Goal: Participate in discussion: Engage in conversation with other users on a specific topic

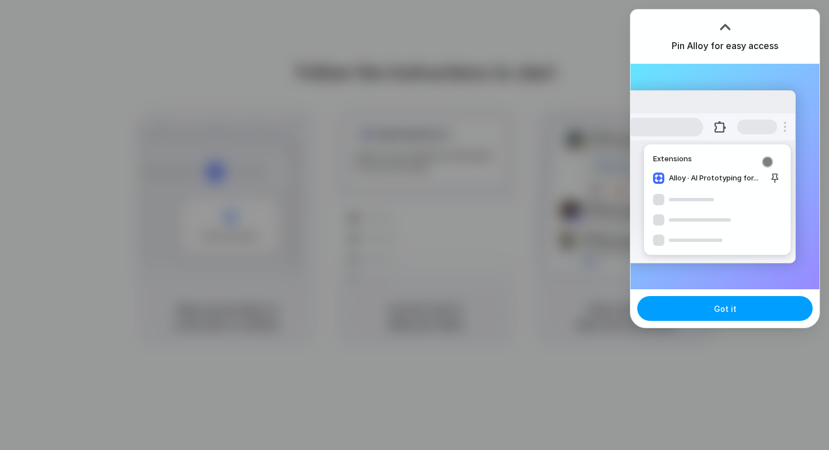
click at [700, 309] on button "Got it" at bounding box center [724, 308] width 175 height 25
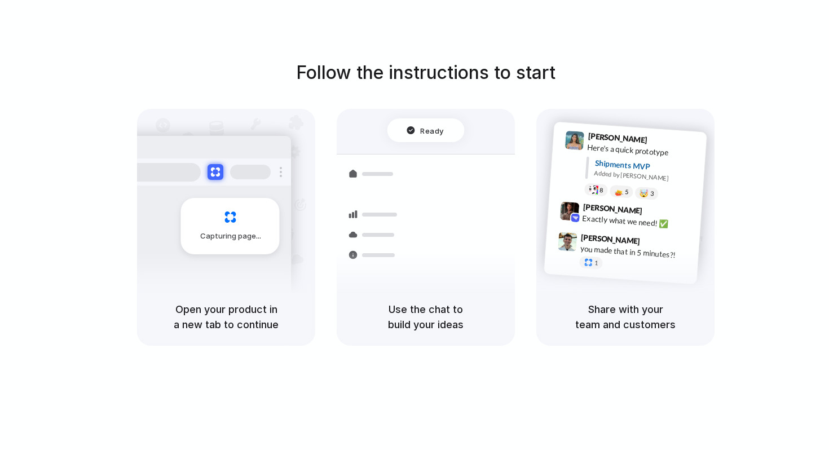
click at [582, 33] on div "Follow the instructions to start Capturing page Open your product in a new tab …" at bounding box center [425, 236] width 851 height 472
click at [414, 225] on div at bounding box center [414, 225] width 0 height 0
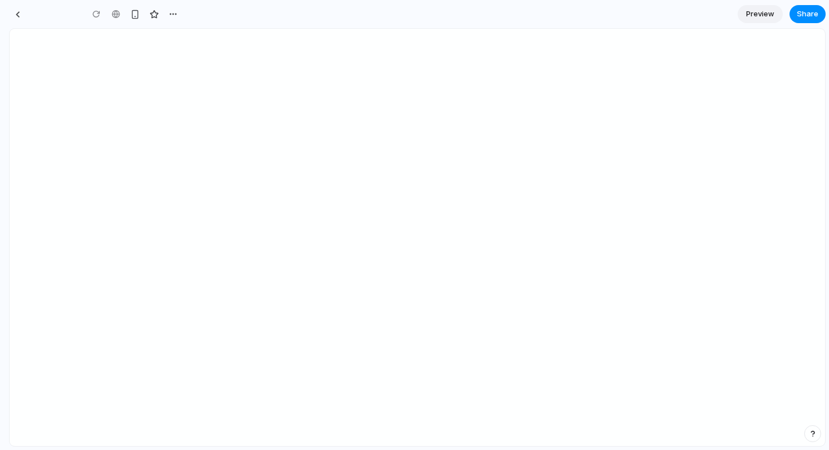
type input "**********"
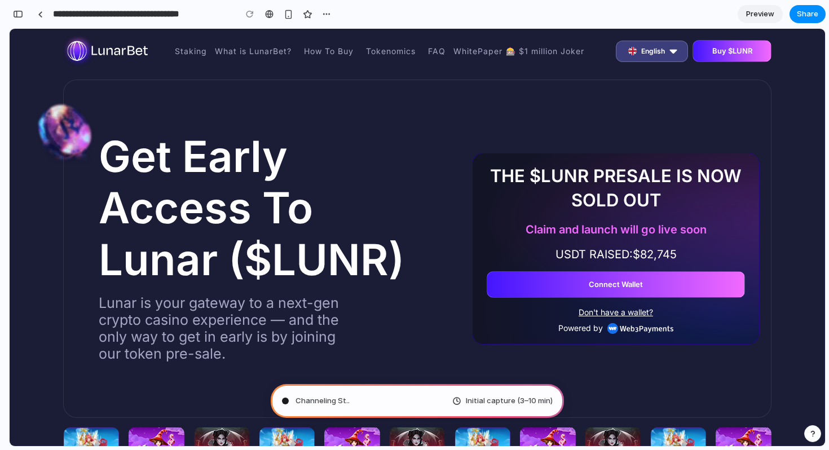
type input "**********"
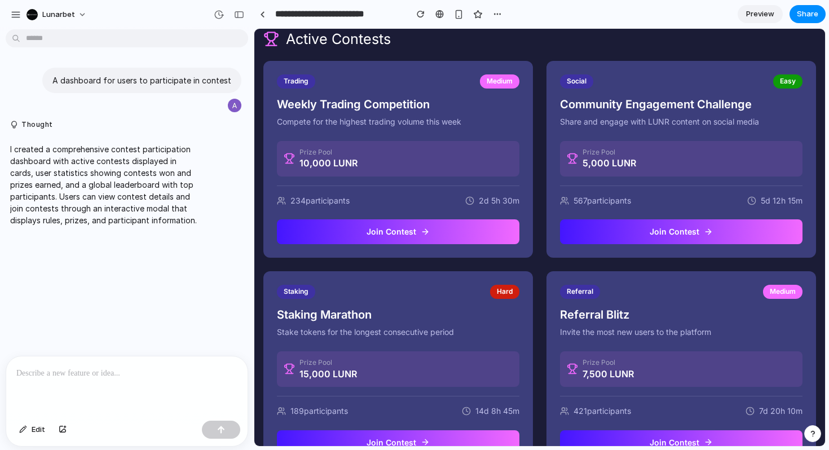
scroll to position [285, 0]
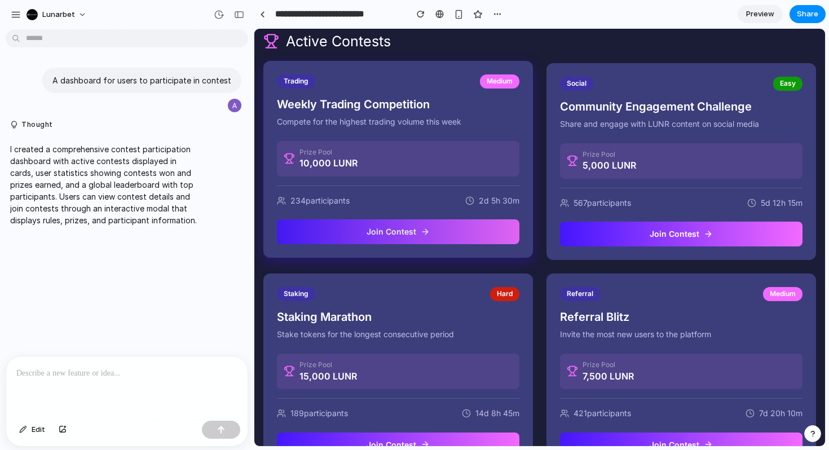
click at [407, 227] on button "Join Contest" at bounding box center [398, 231] width 242 height 25
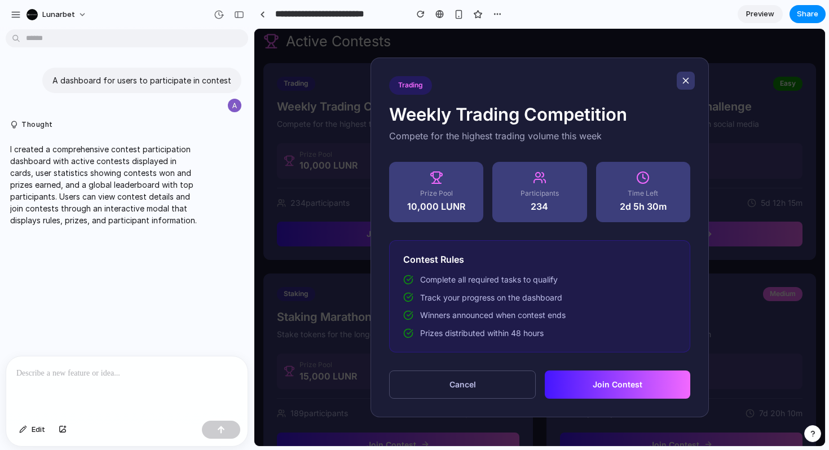
click at [682, 79] on icon at bounding box center [685, 81] width 10 height 10
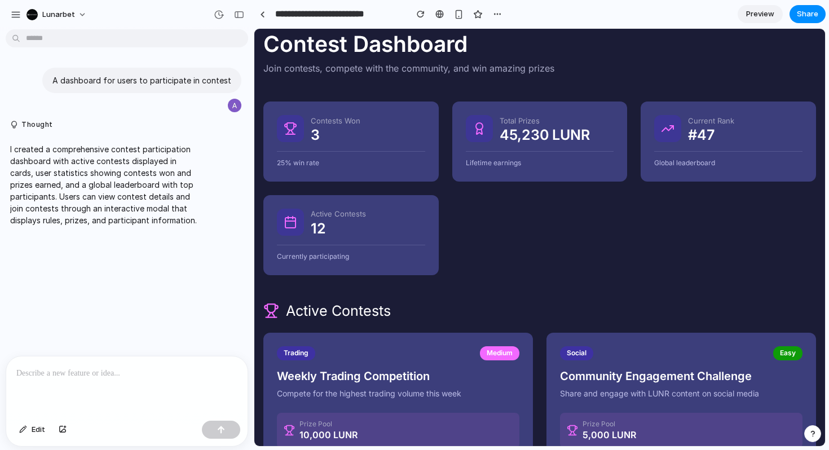
scroll to position [0, 0]
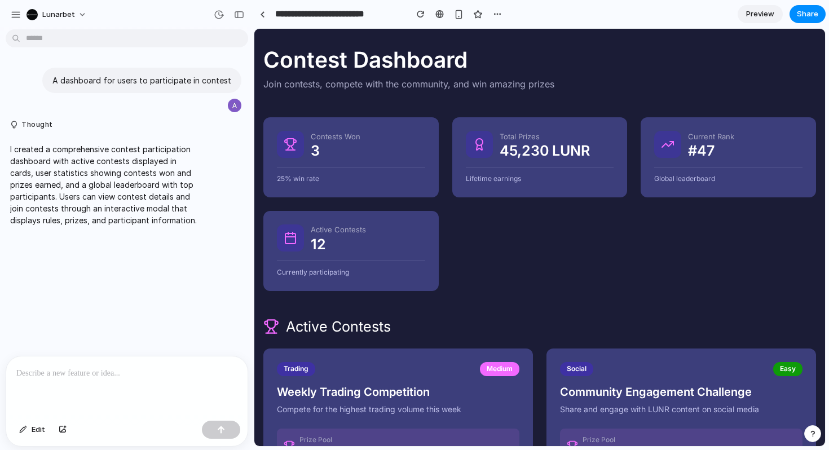
click at [55, 151] on p "I created a comprehensive contest participation dashboard with active contests …" at bounding box center [104, 184] width 188 height 83
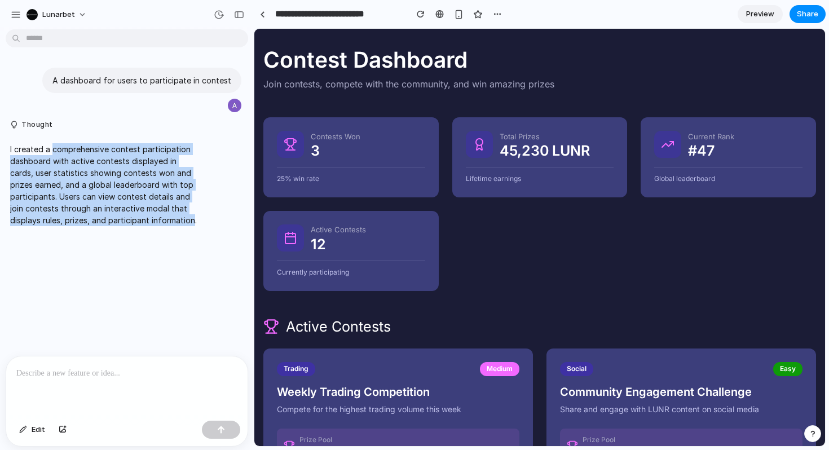
drag, startPoint x: 55, startPoint y: 151, endPoint x: 189, endPoint y: 215, distance: 149.0
click at [189, 215] on p "I created a comprehensive contest participation dashboard with active contests …" at bounding box center [104, 184] width 188 height 83
click at [761, 14] on span "Preview" at bounding box center [760, 13] width 28 height 11
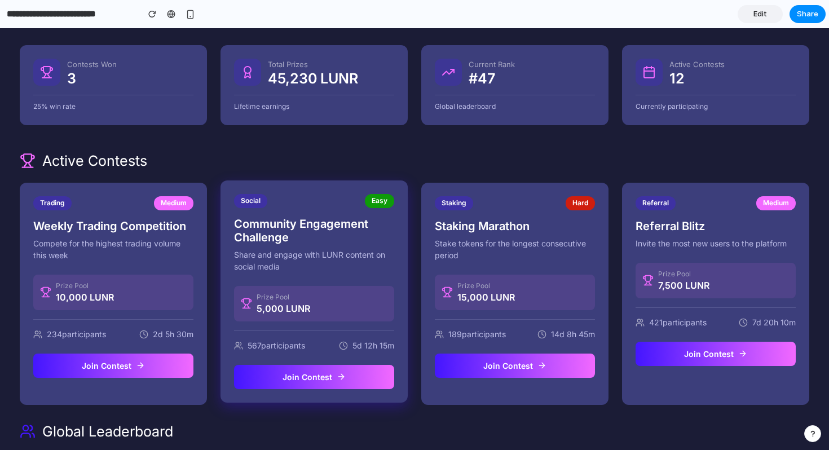
scroll to position [73, 0]
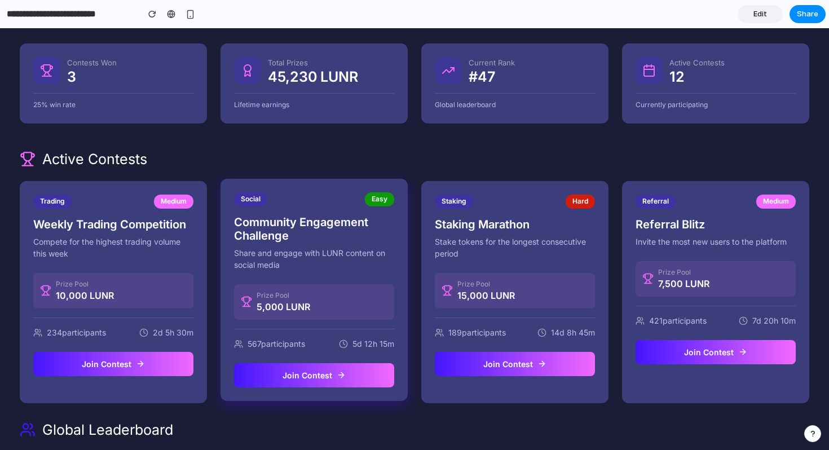
click at [302, 249] on p "Share and engage with LUNR content on social media" at bounding box center [314, 259] width 160 height 24
click at [311, 230] on h3 "Community Engagement Challenge" at bounding box center [314, 228] width 160 height 27
click at [331, 378] on button "Join Contest" at bounding box center [314, 375] width 160 height 25
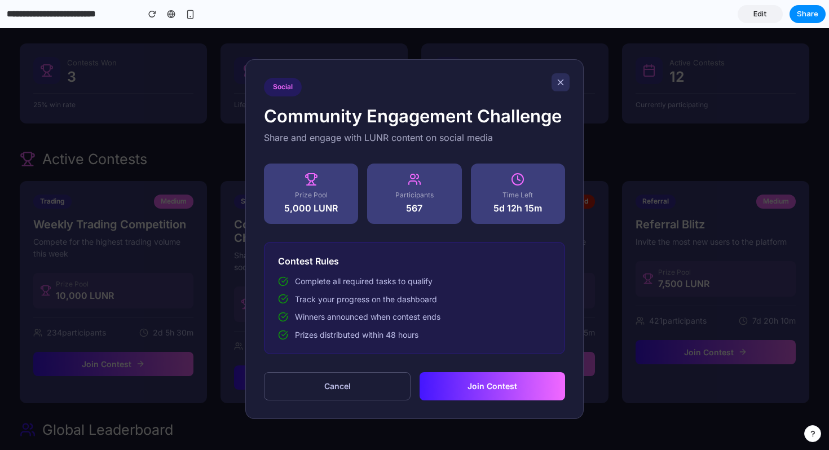
click at [317, 281] on span "Complete all required tasks to qualify" at bounding box center [364, 281] width 138 height 11
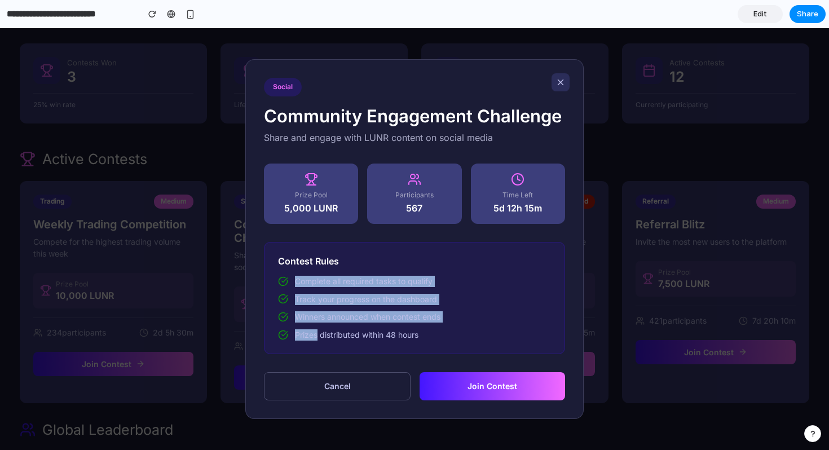
drag, startPoint x: 317, startPoint y: 281, endPoint x: 403, endPoint y: 327, distance: 96.9
click at [403, 327] on div "Complete all required tasks to qualify Track your progress on the dashboard Win…" at bounding box center [414, 308] width 273 height 64
click at [465, 390] on button "Join Contest" at bounding box center [491, 386] width 145 height 28
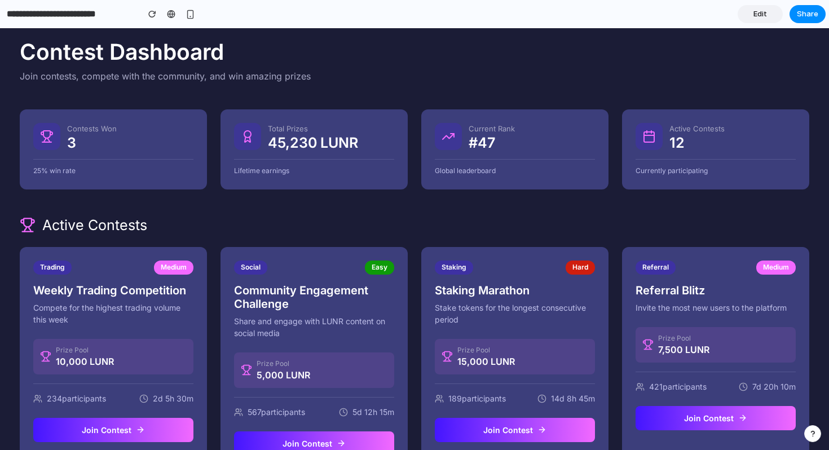
scroll to position [0, 0]
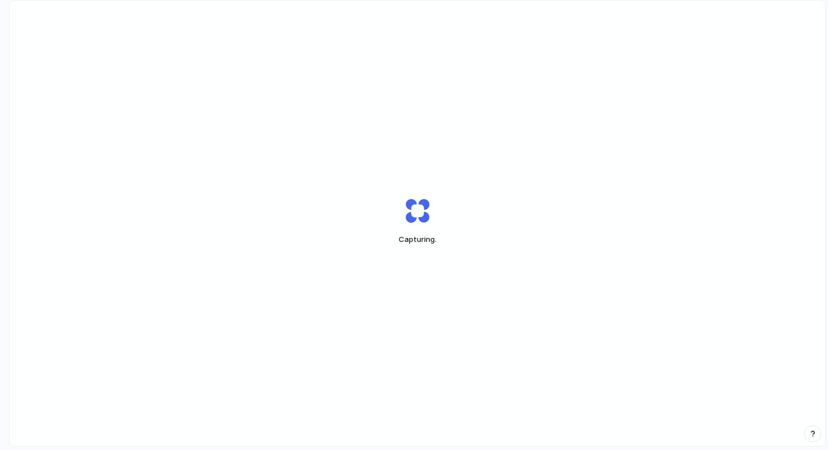
scroll to position [32, 0]
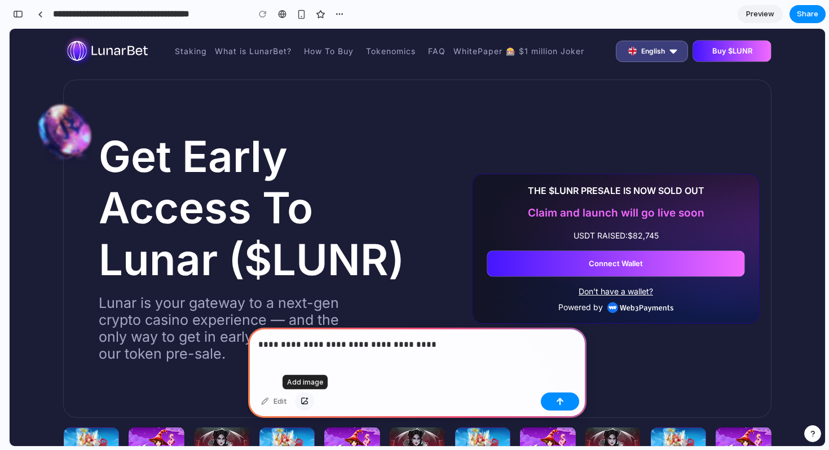
click at [304, 403] on div "button" at bounding box center [304, 401] width 8 height 7
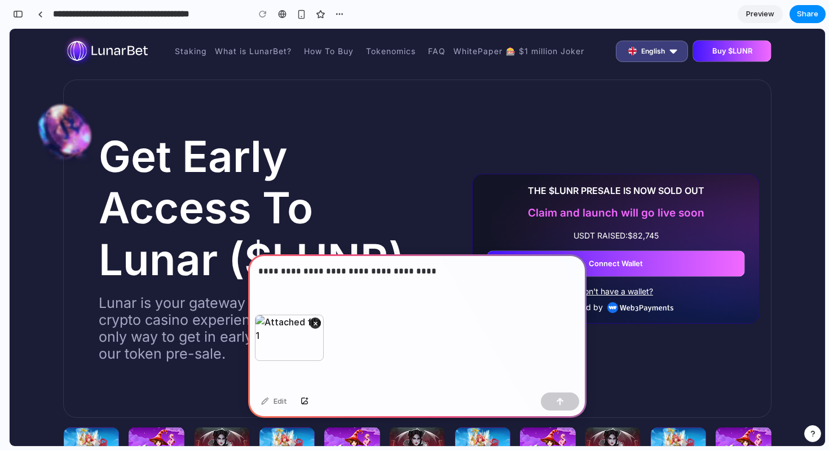
click at [356, 337] on div "×" at bounding box center [417, 351] width 338 height 73
click at [440, 277] on p "**********" at bounding box center [417, 271] width 318 height 14
click at [556, 403] on div "button" at bounding box center [560, 401] width 8 height 8
